Goal: Task Accomplishment & Management: Complete application form

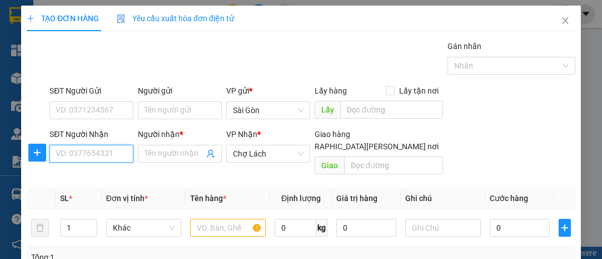
click at [118, 157] on input "SĐT Người Nhận" at bounding box center [92, 154] width 84 height 18
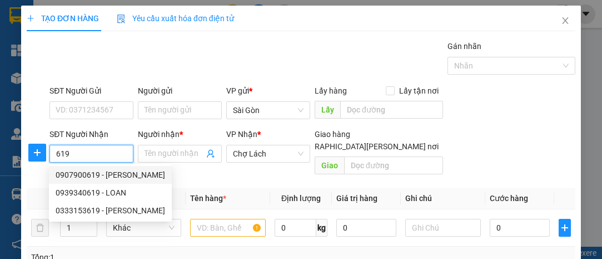
click at [62, 153] on input "619" at bounding box center [92, 154] width 84 height 18
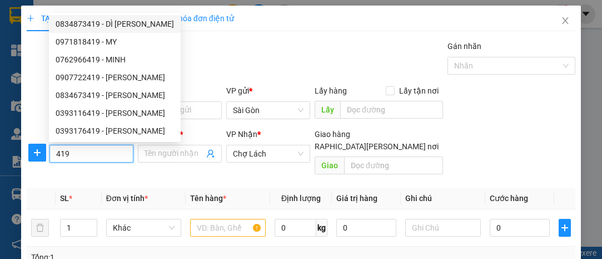
click at [115, 23] on div "0834873419 - DÌ [PERSON_NAME]" at bounding box center [115, 24] width 118 height 12
type input "0834873419"
type input "DÌ [PERSON_NAME]"
type input "NHƯ HUỲNH"
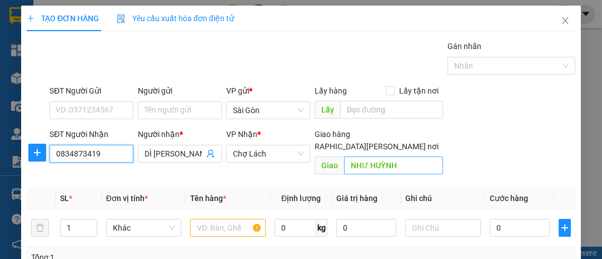
type input "0834873419"
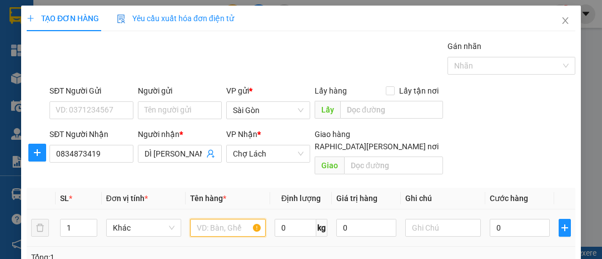
click at [207, 219] on input "text" at bounding box center [228, 228] width 76 height 18
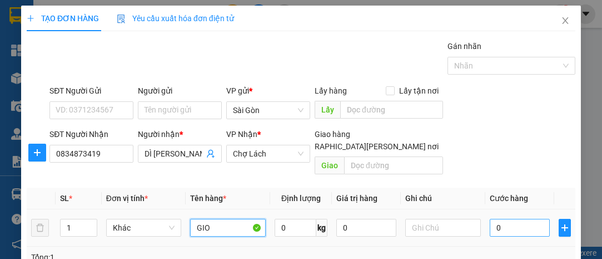
type input "GIO"
click at [520, 219] on input "0" at bounding box center [520, 228] width 60 height 18
type input "003"
type input "3"
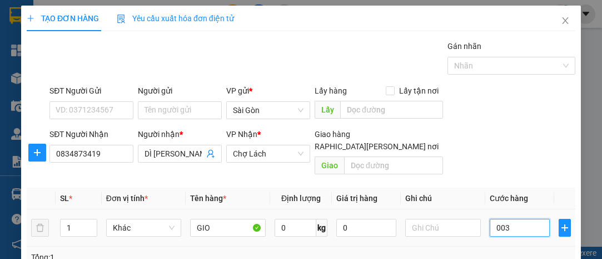
type input "0.030"
type input "30"
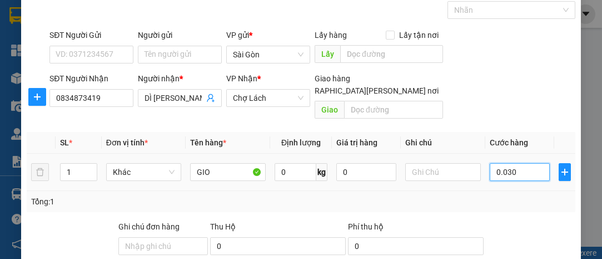
scroll to position [101, 0]
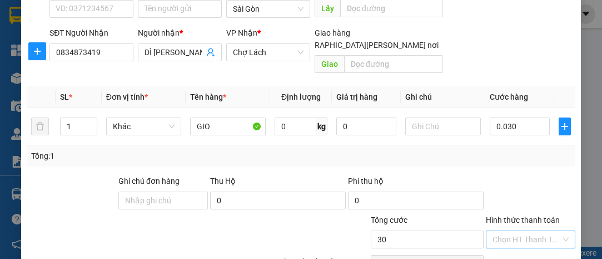
click at [524, 231] on input "Hình thức thanh toán" at bounding box center [527, 239] width 68 height 17
type input "30.000"
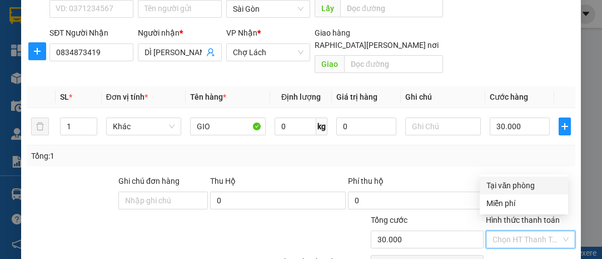
click at [509, 181] on div "Tại văn phòng" at bounding box center [524, 185] width 75 height 12
type input "0"
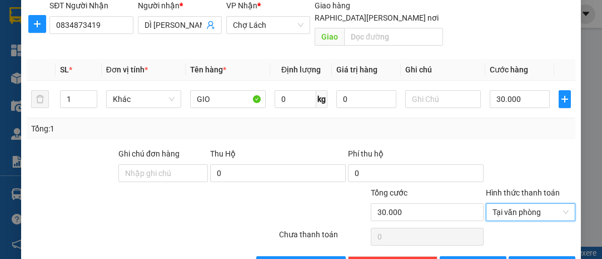
scroll to position [151, 0]
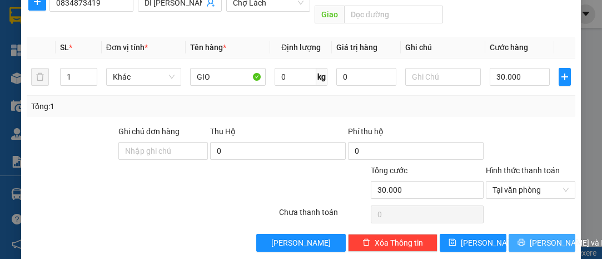
click at [537, 236] on span "[PERSON_NAME] và In" at bounding box center [569, 242] width 78 height 12
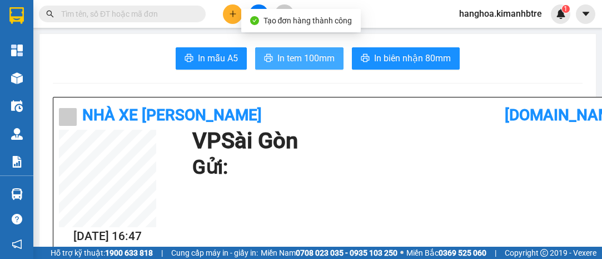
click at [313, 51] on span "In tem 100mm" at bounding box center [306, 58] width 57 height 14
